Goal: Navigation & Orientation: Find specific page/section

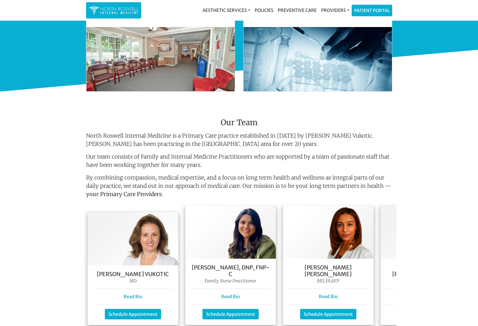
scroll to position [396, 0]
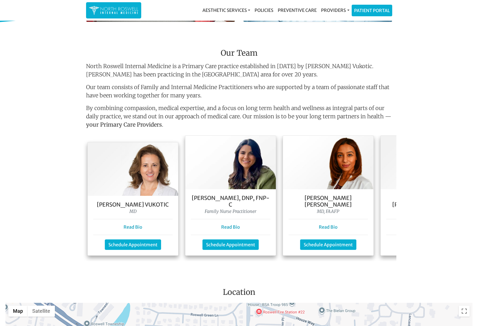
click at [392, 193] on div "Keela Weeks Leger, FNP-C Family Nurse Practitioner Read Bio Schedule Appointment" at bounding box center [426, 222] width 90 height 66
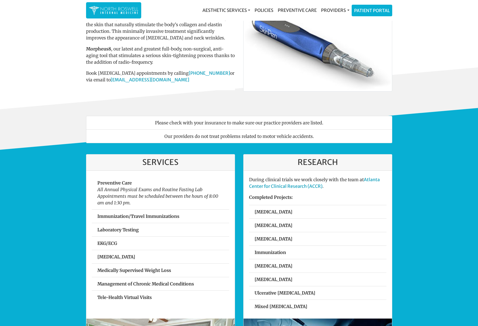
scroll to position [0, 0]
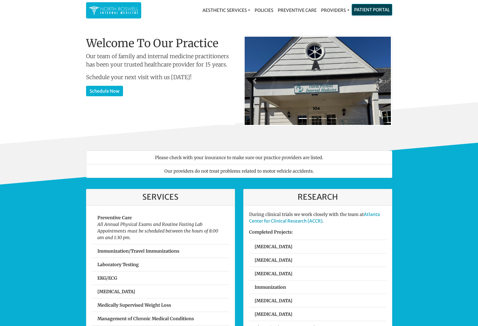
click at [368, 10] on link "Patient Portal" at bounding box center [372, 9] width 40 height 11
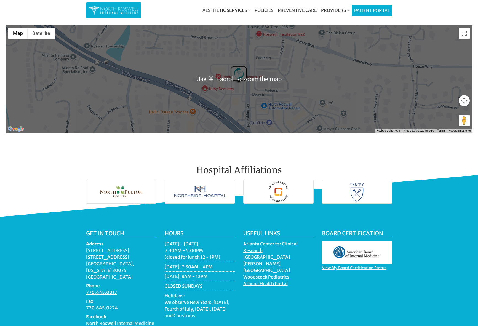
scroll to position [481, 0]
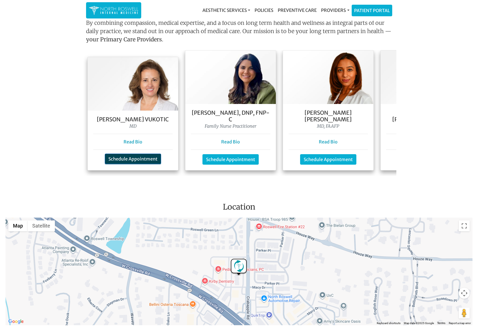
click at [136, 154] on link "Schedule Appointment" at bounding box center [133, 159] width 56 height 10
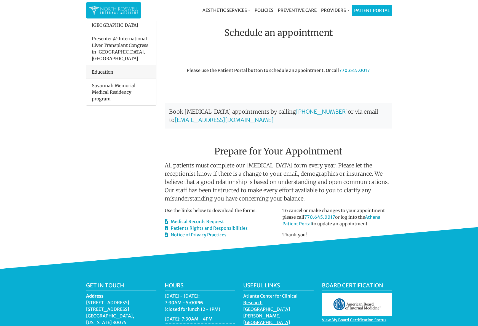
scroll to position [215, 0]
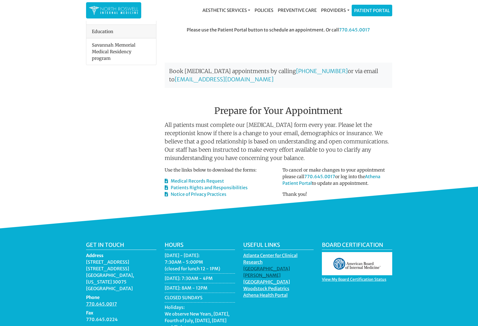
click at [264, 266] on link "[GEOGRAPHIC_DATA][PERSON_NAME]" at bounding box center [266, 273] width 47 height 14
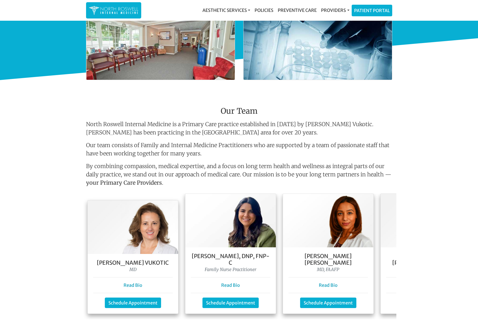
scroll to position [106, 0]
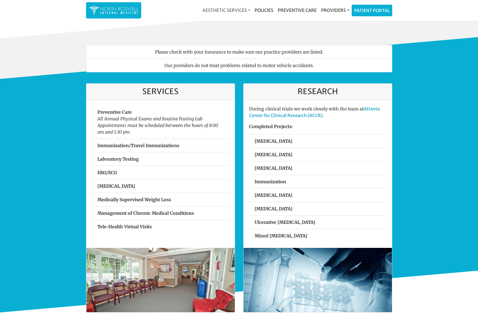
click at [232, 10] on link "Aesthetic Services" at bounding box center [226, 10] width 52 height 11
click at [217, 41] on link "Skin Pen" at bounding box center [226, 41] width 53 height 9
click at [303, 10] on link "Preventive Care" at bounding box center [296, 10] width 43 height 11
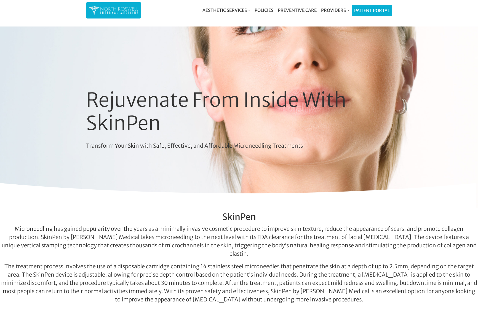
scroll to position [9, 0]
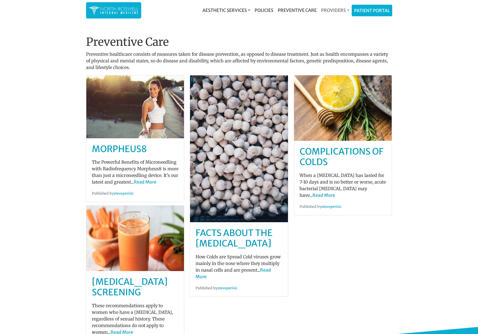
click at [333, 10] on link "Providers" at bounding box center [335, 10] width 33 height 11
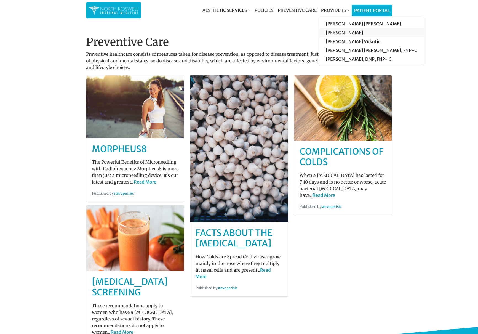
click at [341, 33] on link "[PERSON_NAME]" at bounding box center [371, 32] width 105 height 9
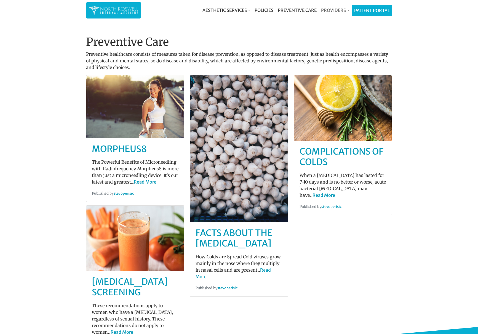
click at [335, 9] on link "Providers" at bounding box center [335, 10] width 33 height 11
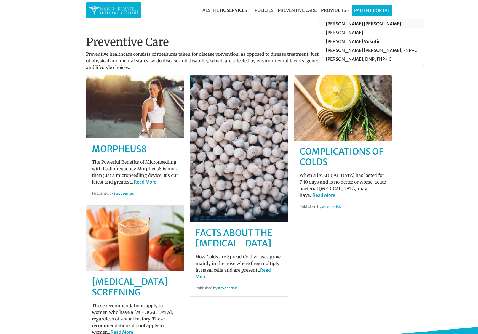
click at [337, 23] on link "[PERSON_NAME] [PERSON_NAME]" at bounding box center [371, 23] width 105 height 9
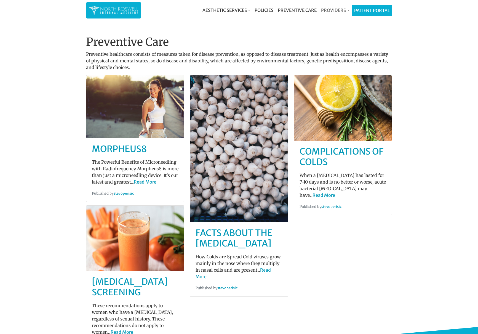
click at [335, 9] on link "Providers" at bounding box center [335, 10] width 33 height 11
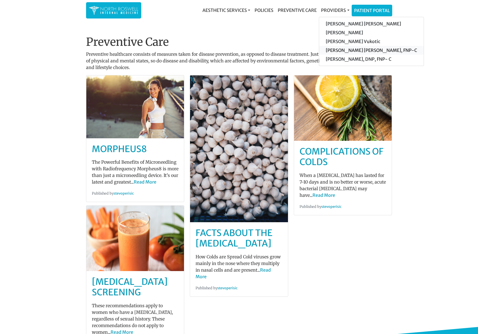
click at [349, 50] on link "[PERSON_NAME] [PERSON_NAME], FNP-C" at bounding box center [371, 50] width 105 height 9
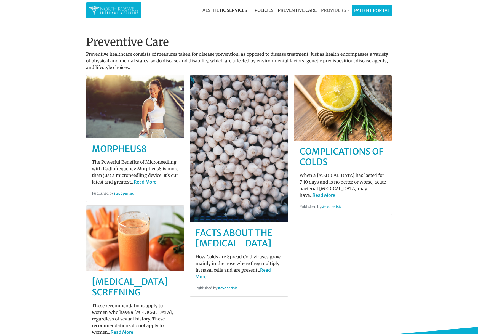
click at [337, 9] on link "Providers" at bounding box center [335, 10] width 33 height 11
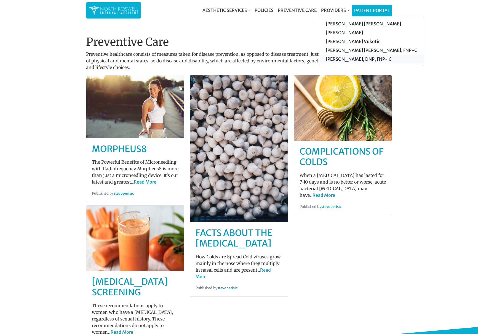
click at [335, 57] on link "[PERSON_NAME], DNP, FNP- C" at bounding box center [371, 59] width 105 height 9
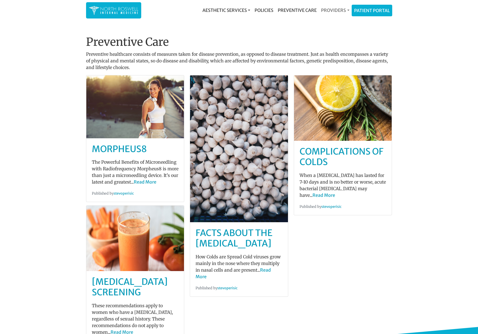
click at [331, 8] on link "Providers" at bounding box center [335, 10] width 33 height 11
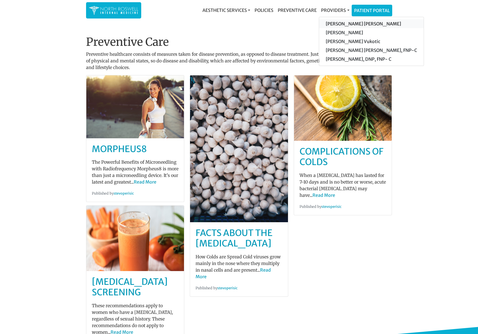
click at [345, 22] on link "[PERSON_NAME] [PERSON_NAME]" at bounding box center [371, 23] width 105 height 9
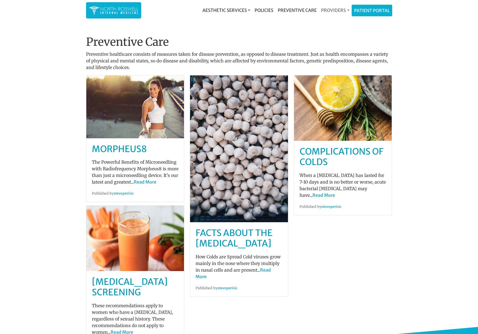
click at [335, 9] on link "Providers" at bounding box center [335, 10] width 33 height 11
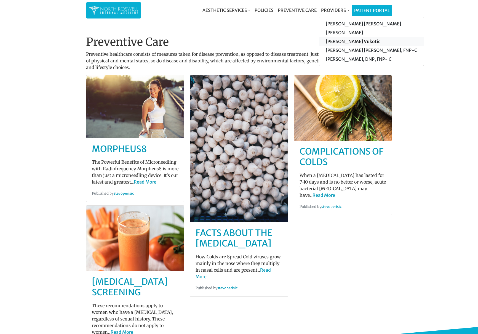
click at [339, 42] on link "[PERSON_NAME] Vukotic" at bounding box center [371, 41] width 105 height 9
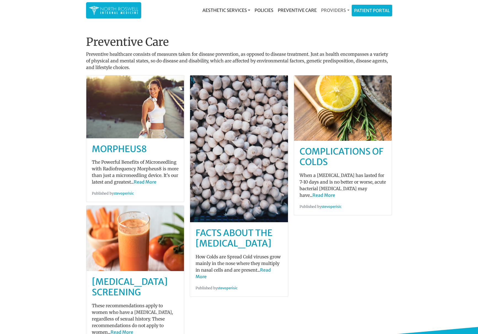
click at [337, 9] on link "Providers" at bounding box center [335, 10] width 33 height 11
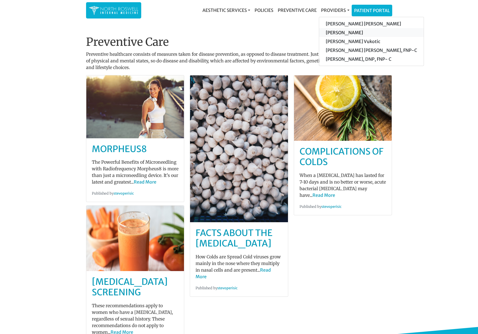
click at [340, 32] on link "[PERSON_NAME]" at bounding box center [371, 32] width 105 height 9
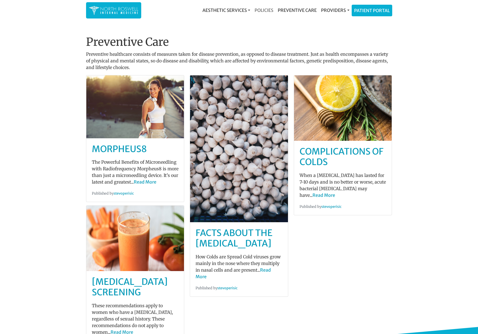
click at [261, 9] on link "Policies" at bounding box center [263, 10] width 23 height 11
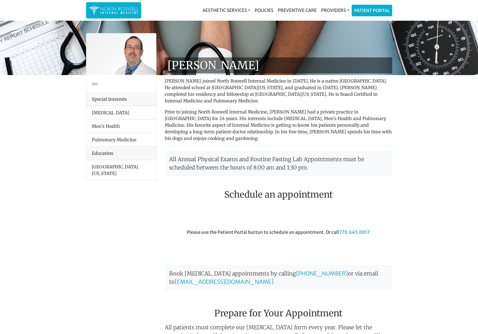
click at [109, 126] on li "Men’s Health" at bounding box center [121, 126] width 70 height 14
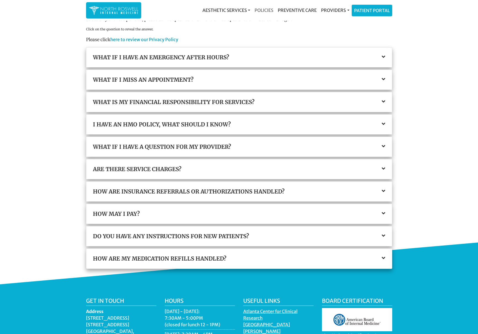
scroll to position [52, 0]
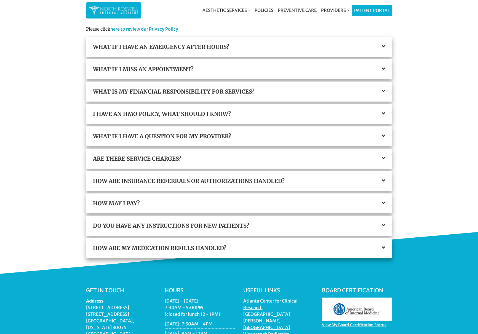
click at [384, 156] on icon at bounding box center [384, 158] width 4 height 6
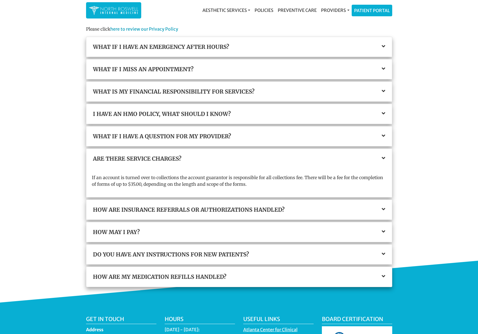
scroll to position [88, 0]
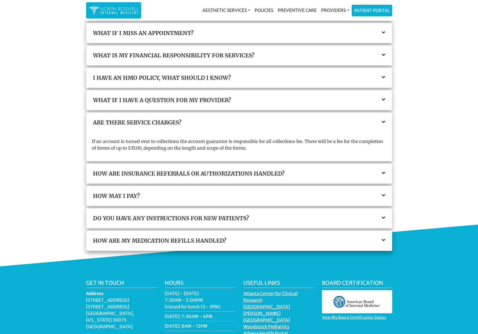
click at [382, 172] on icon at bounding box center [384, 173] width 4 height 6
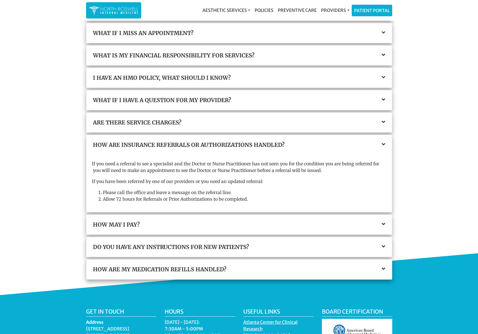
scroll to position [130, 0]
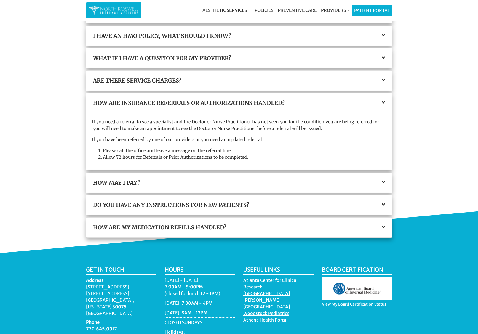
click at [382, 202] on icon at bounding box center [384, 205] width 4 height 6
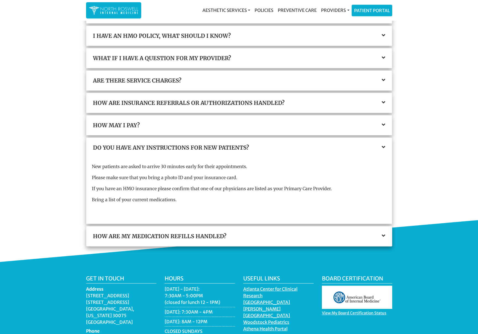
scroll to position [174, 0]
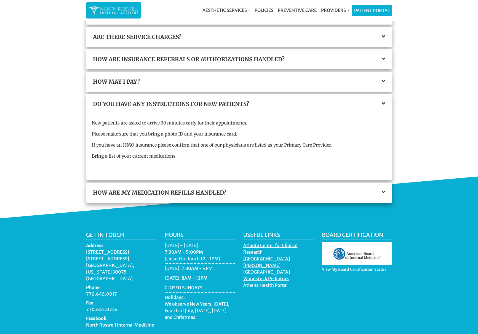
click at [384, 191] on icon at bounding box center [384, 192] width 4 height 6
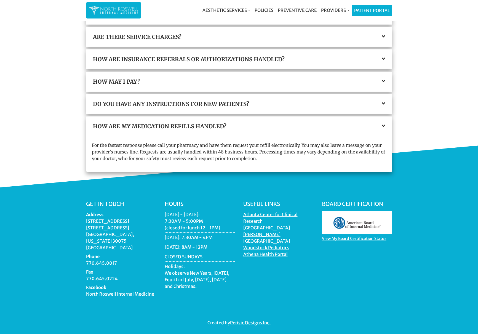
scroll to position [172, 0]
